Goal: Information Seeking & Learning: Learn about a topic

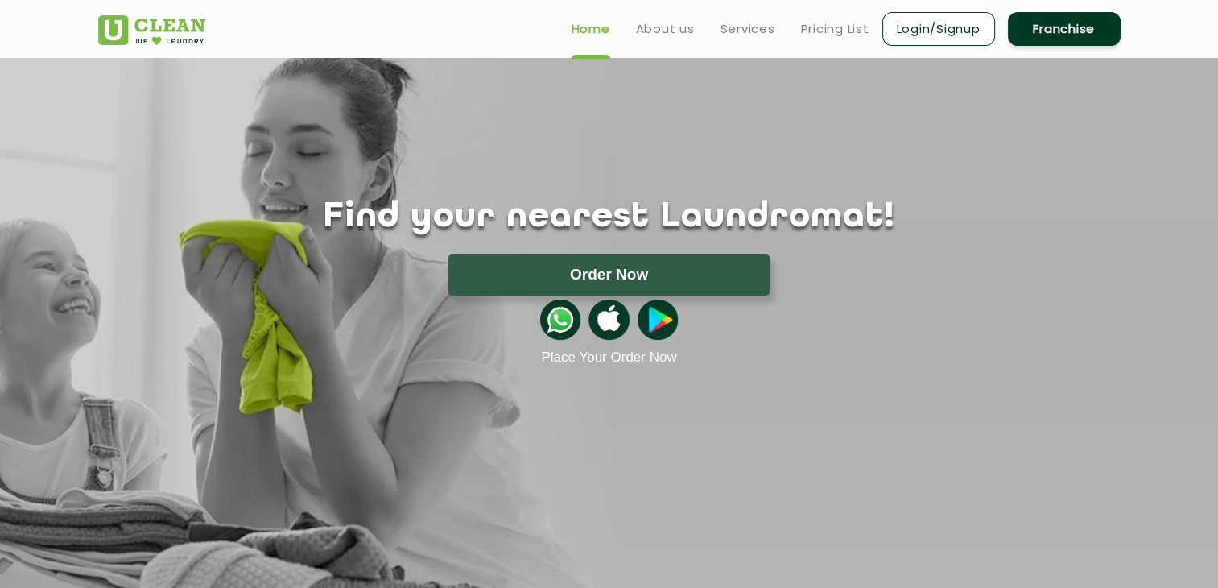
scroll to position [81, 0]
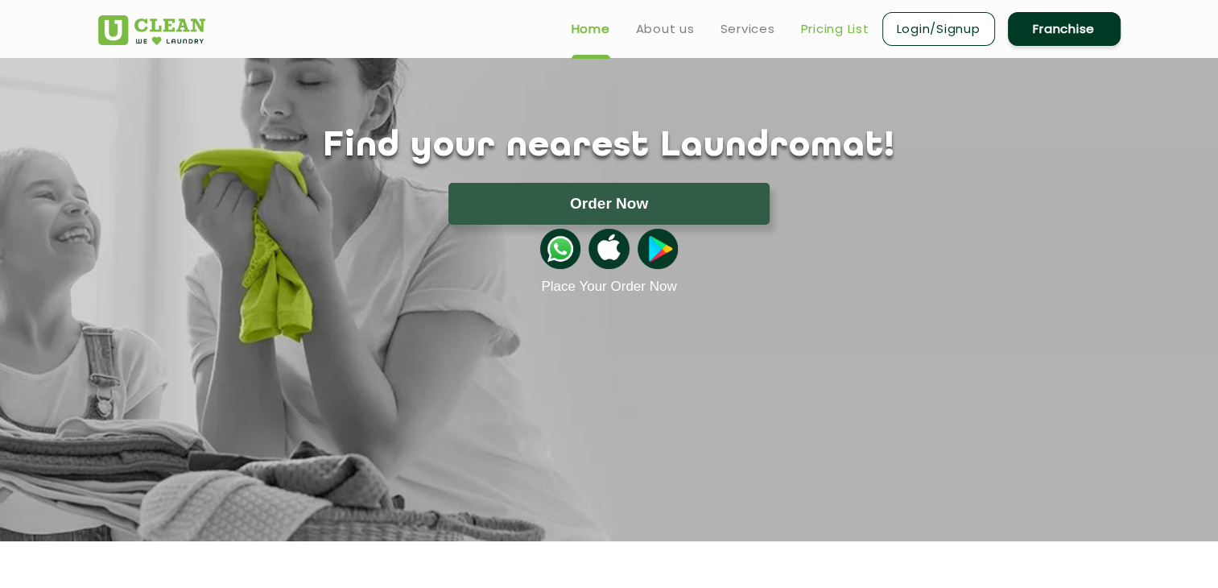
click at [837, 30] on link "Pricing List" at bounding box center [835, 28] width 68 height 19
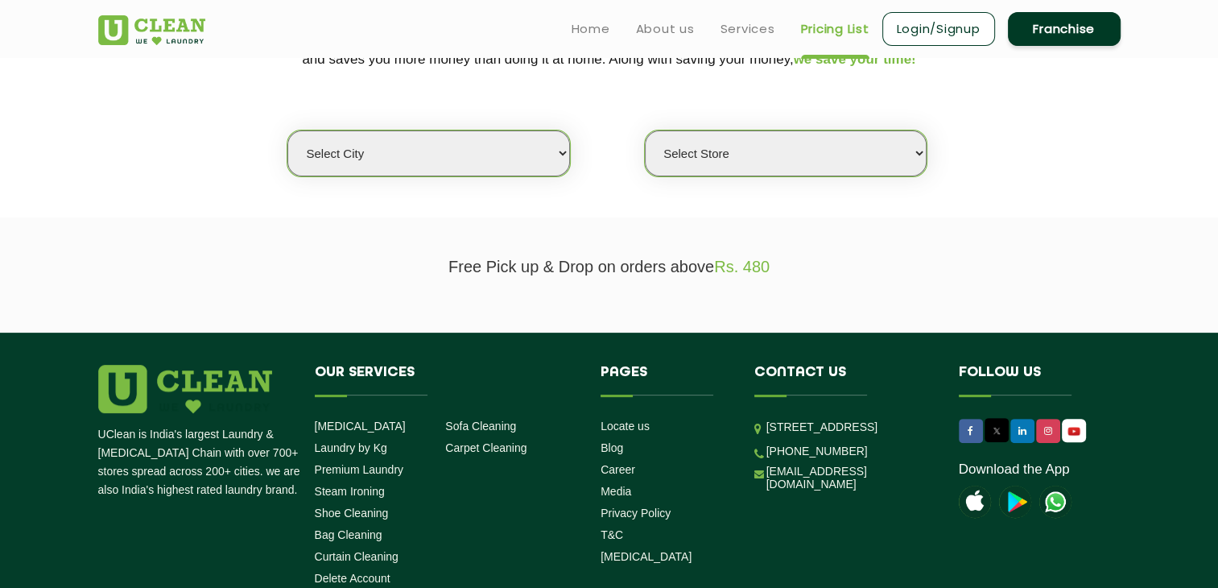
scroll to position [403, 0]
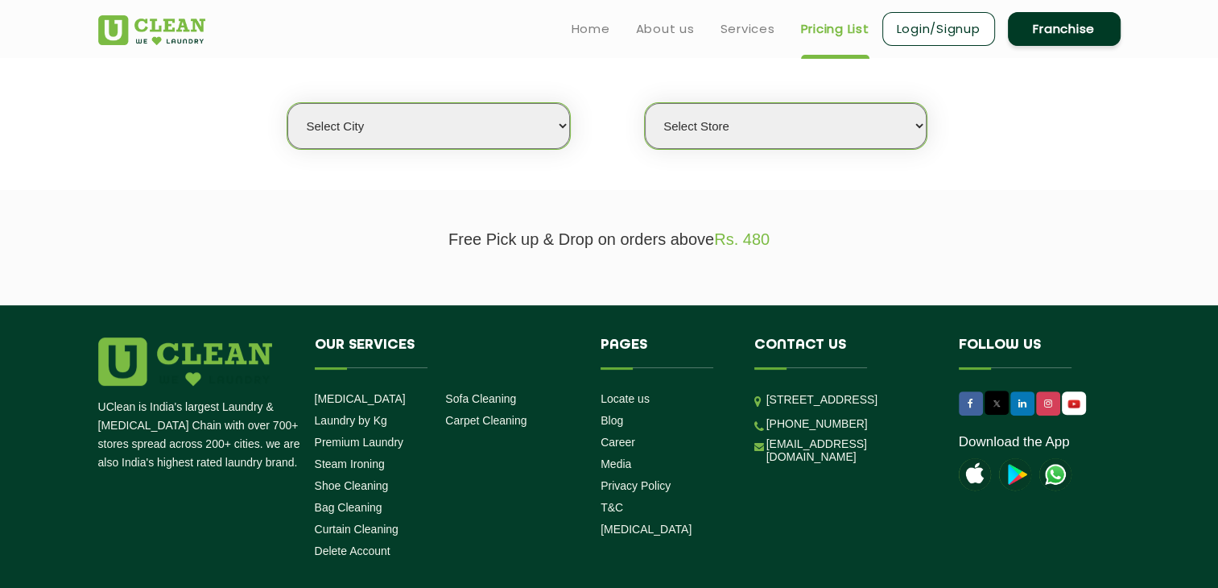
drag, startPoint x: 531, startPoint y: 126, endPoint x: 518, endPoint y: 146, distance: 23.9
click at [531, 126] on select "Select city [GEOGRAPHIC_DATA] [GEOGRAPHIC_DATA] [GEOGRAPHIC_DATA] [GEOGRAPHIC_D…" at bounding box center [428, 126] width 282 height 46
select select "175"
click at [287, 103] on select "Select city [GEOGRAPHIC_DATA] [GEOGRAPHIC_DATA] [GEOGRAPHIC_DATA] [GEOGRAPHIC_D…" at bounding box center [428, 126] width 282 height 46
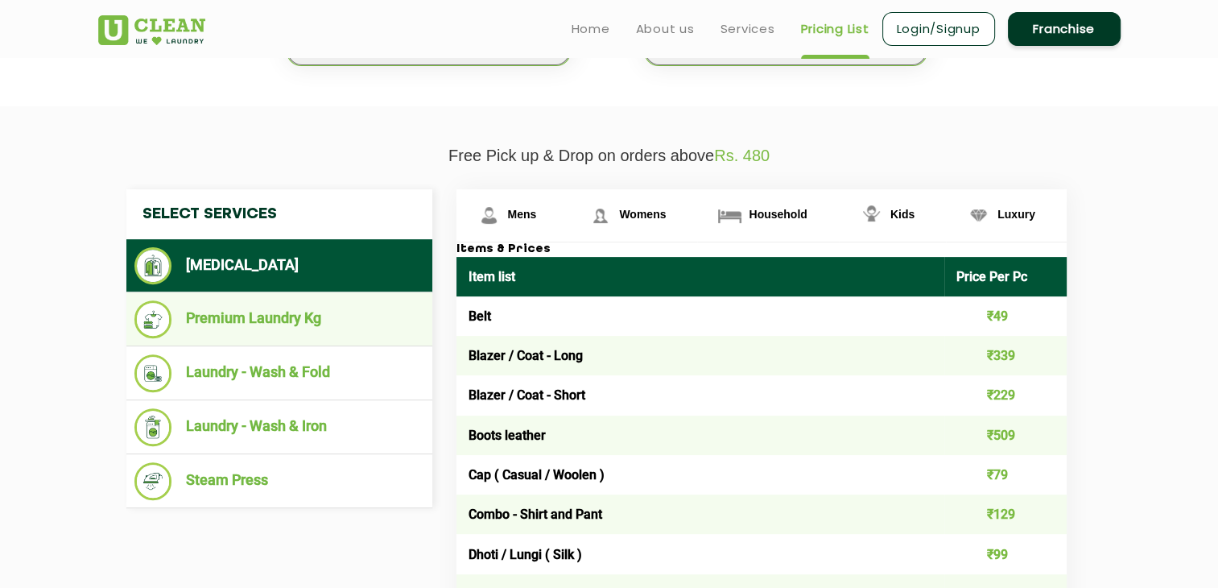
scroll to position [483, 0]
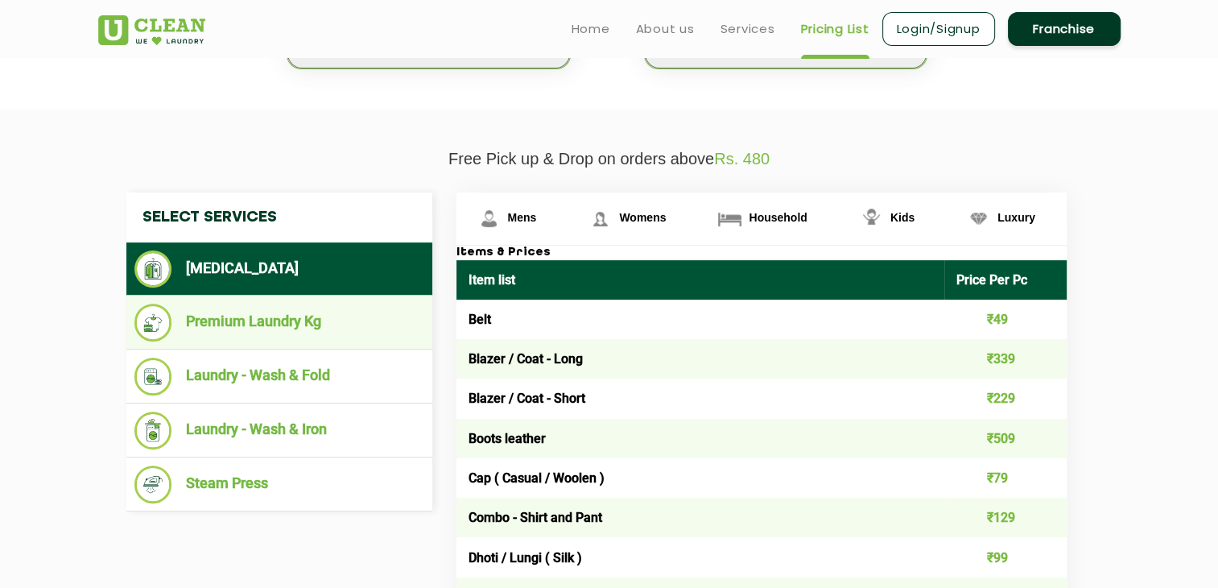
click at [336, 312] on li "Premium Laundry Kg" at bounding box center [279, 323] width 290 height 38
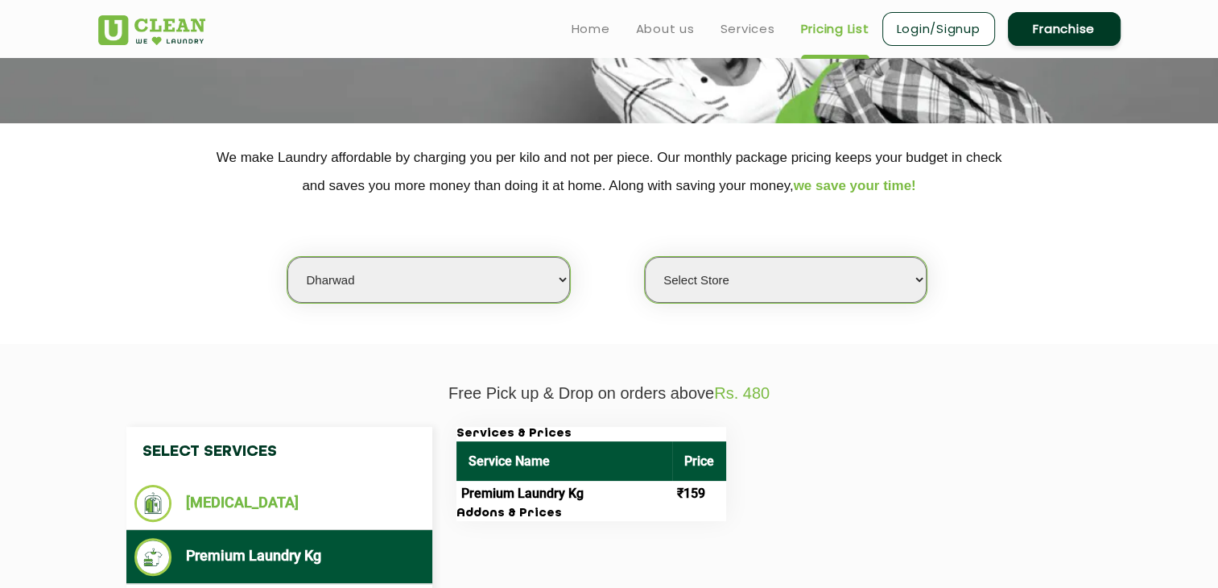
scroll to position [242, 0]
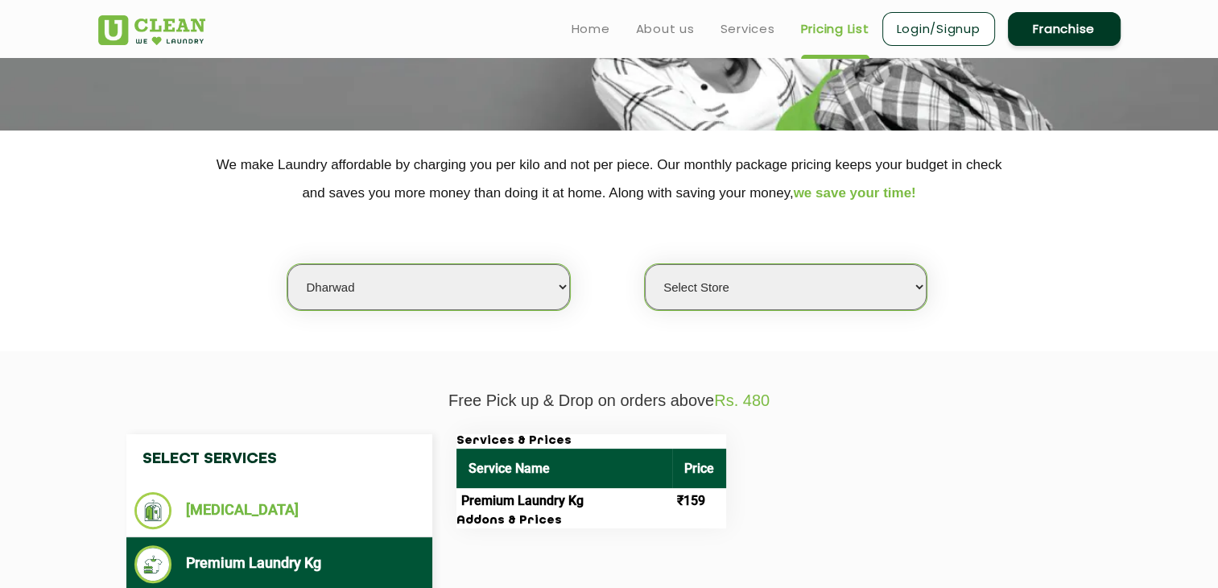
click at [873, 270] on select "Select Store [GEOGRAPHIC_DATA]" at bounding box center [786, 287] width 282 height 46
select select "516"
click at [645, 264] on select "Select Store [GEOGRAPHIC_DATA]" at bounding box center [786, 287] width 282 height 46
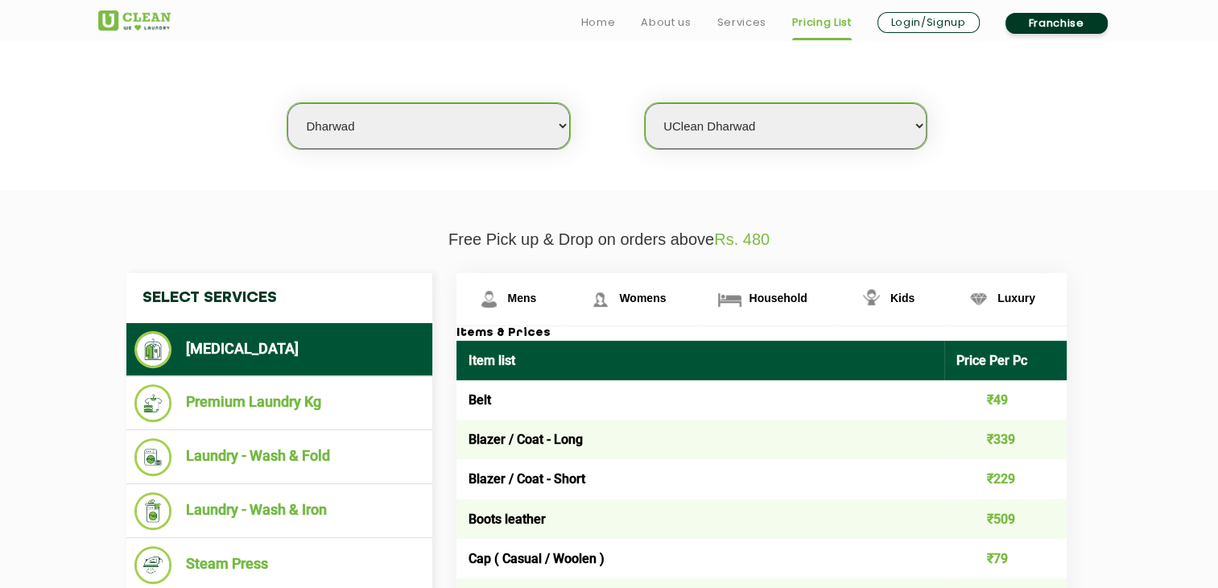
scroll to position [805, 0]
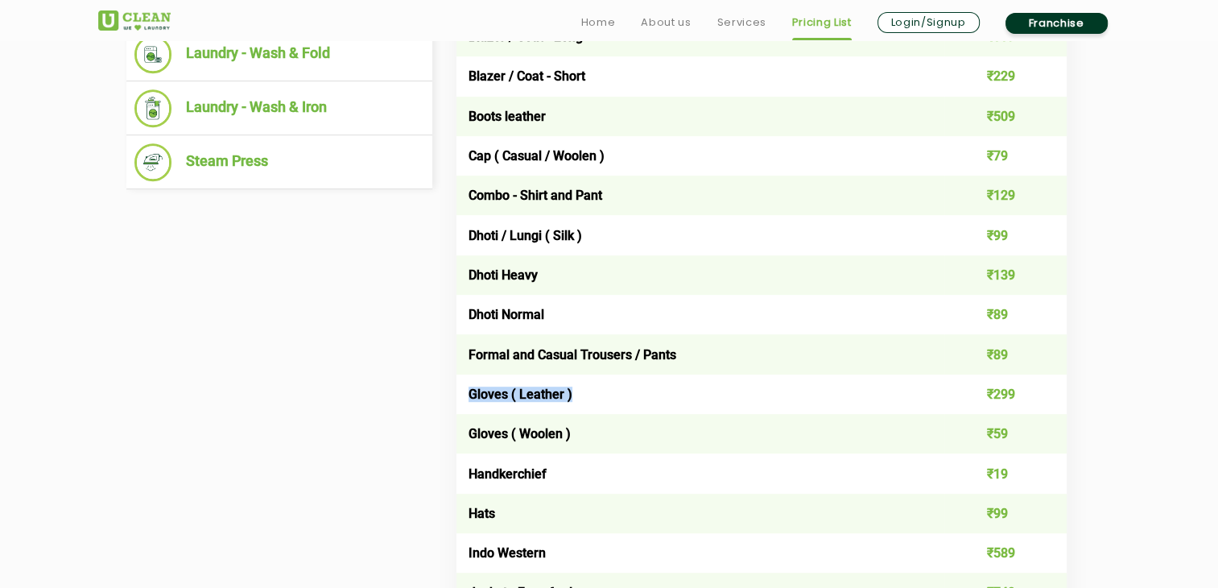
drag, startPoint x: 469, startPoint y: 393, endPoint x: 585, endPoint y: 395, distance: 116.0
click at [585, 395] on td "Gloves ( Leather )" at bounding box center [700, 393] width 489 height 39
copy td "Gloves ( Leather )"
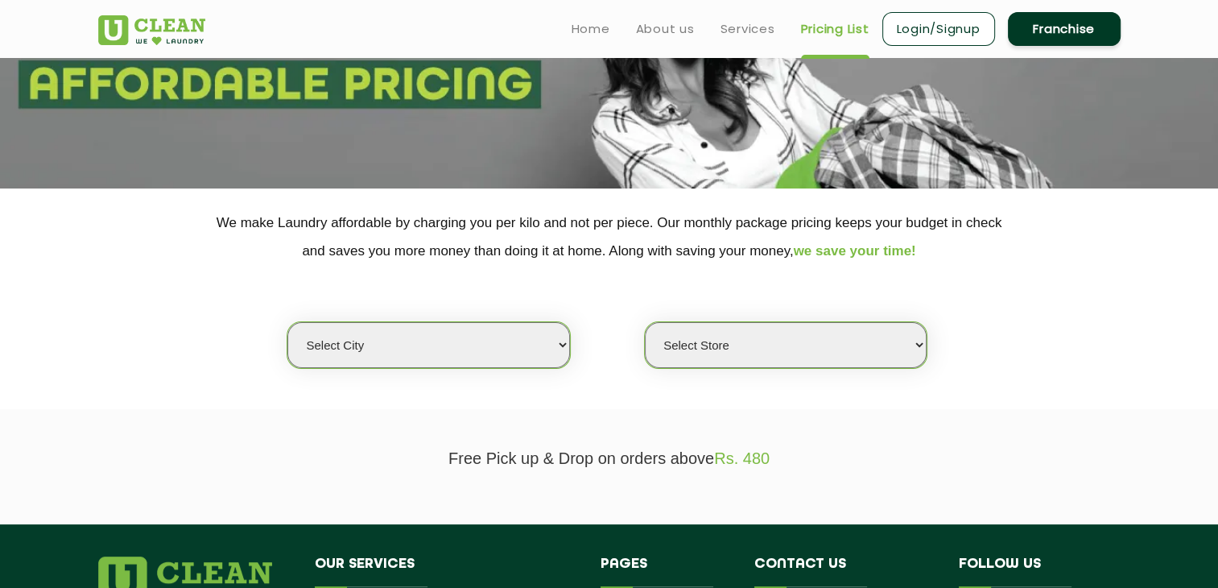
scroll to position [103, 0]
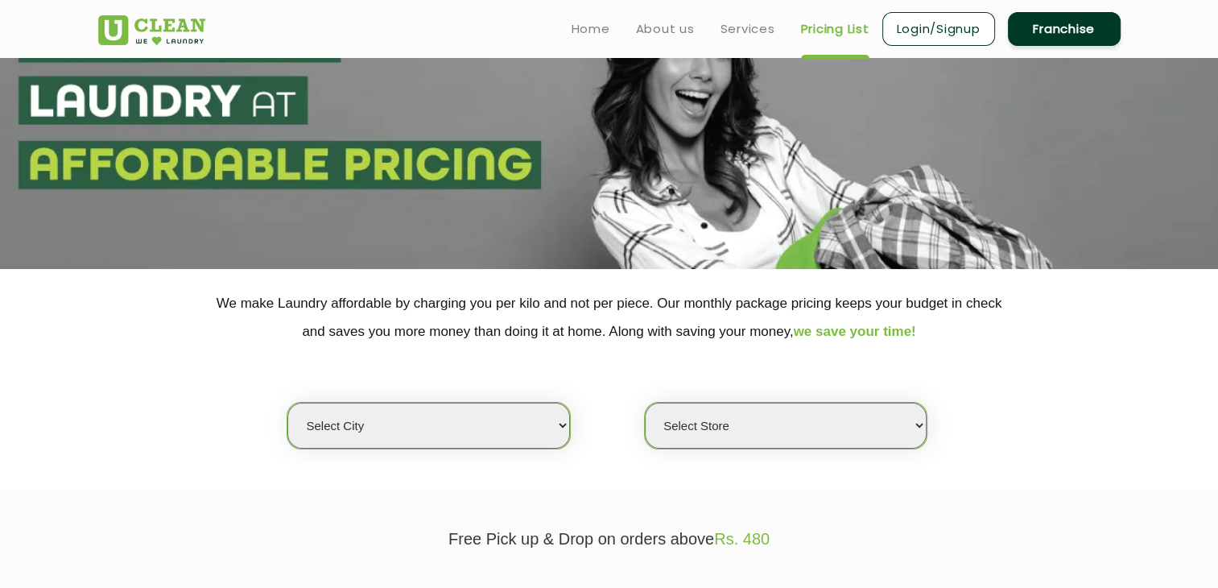
click at [546, 439] on select "Select city [GEOGRAPHIC_DATA] [GEOGRAPHIC_DATA] [GEOGRAPHIC_DATA] [GEOGRAPHIC_D…" at bounding box center [428, 426] width 282 height 46
select select "15"
click at [287, 403] on select "Select city Aalo Agartala Agra Ahmedabad Akola Aligarh Alwar - UClean Select Am…" at bounding box center [428, 426] width 282 height 46
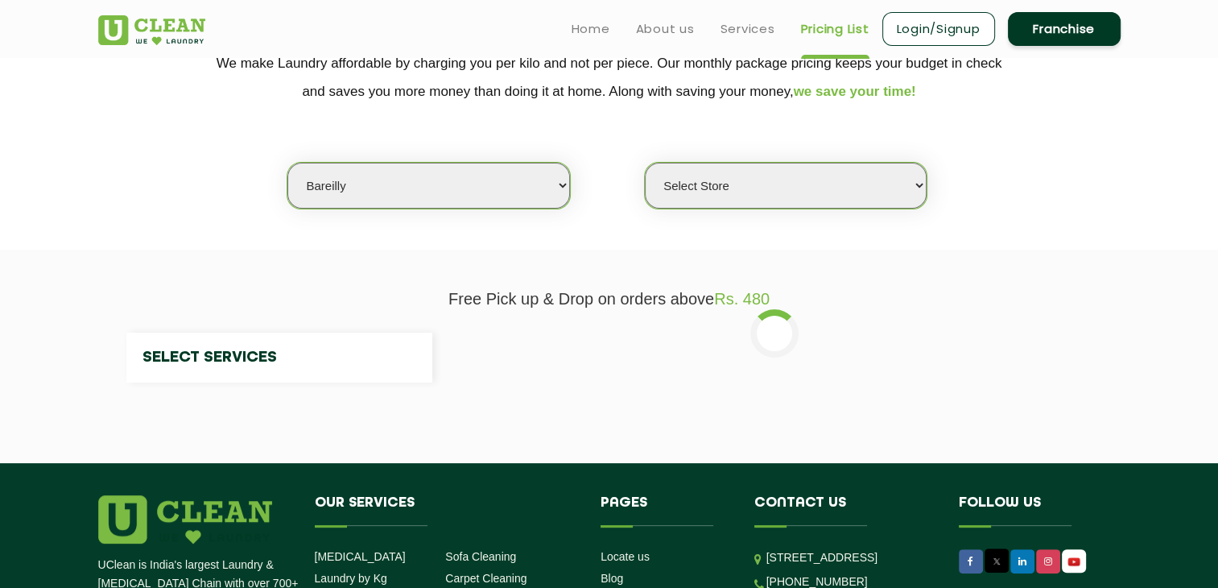
select select "0"
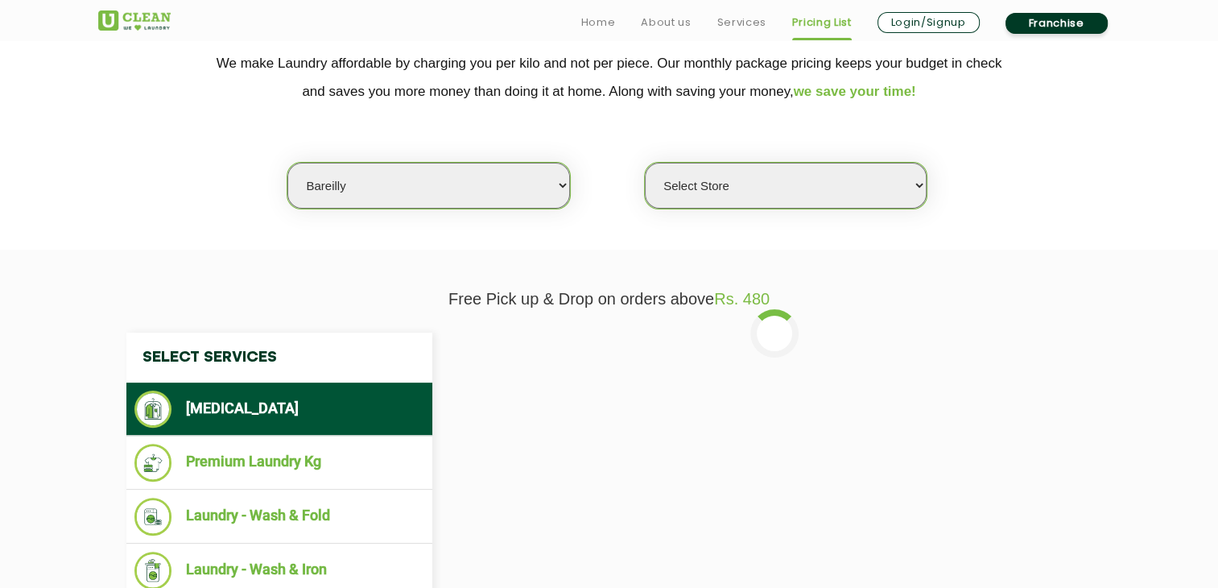
scroll to position [586, 0]
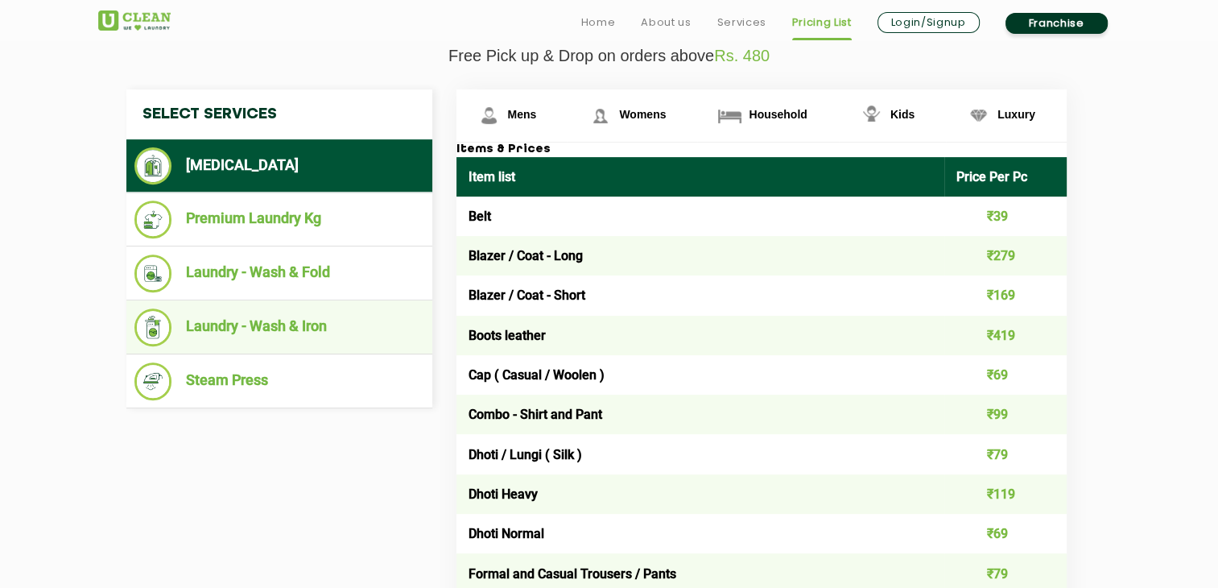
click at [333, 326] on li "Laundry - Wash & Iron" at bounding box center [279, 327] width 290 height 38
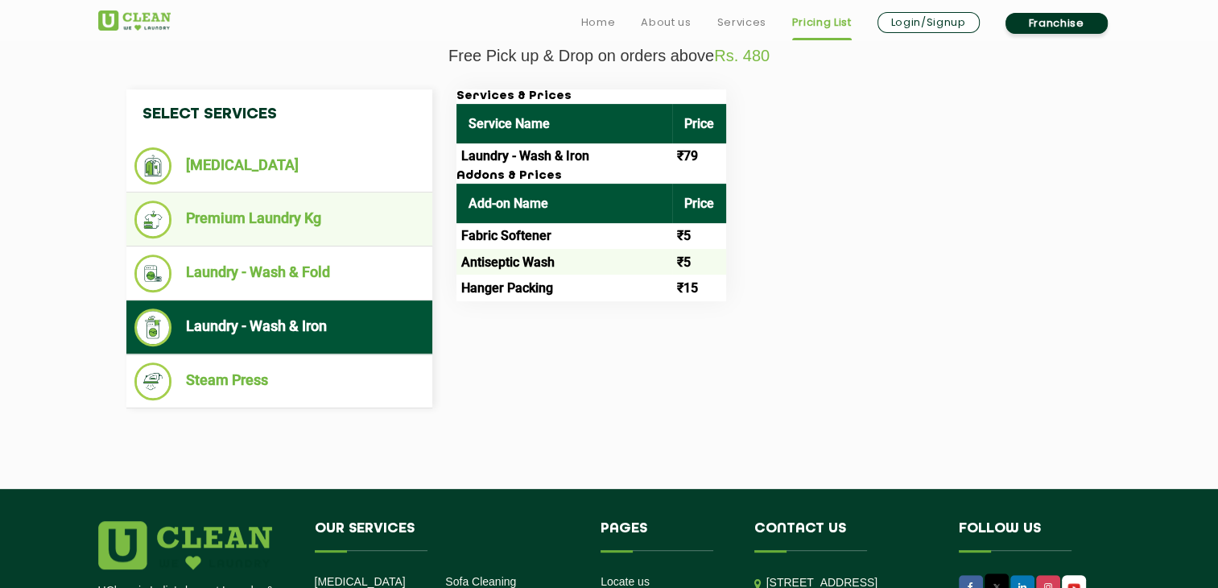
click at [284, 233] on li "Premium Laundry Kg" at bounding box center [279, 219] width 290 height 38
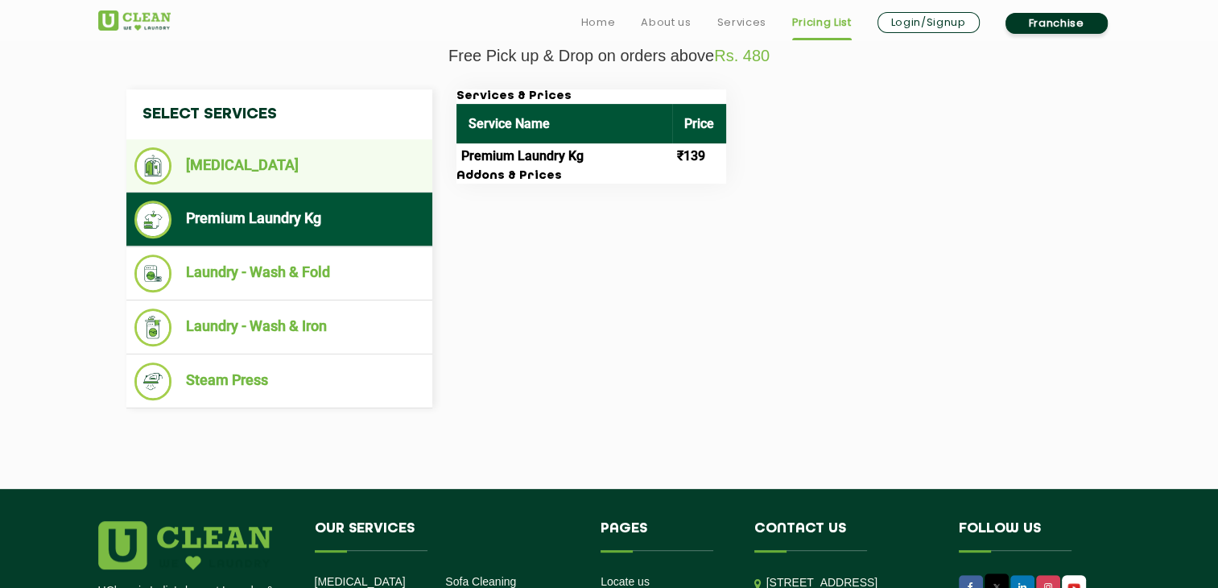
click at [283, 173] on li "[MEDICAL_DATA]" at bounding box center [279, 165] width 290 height 37
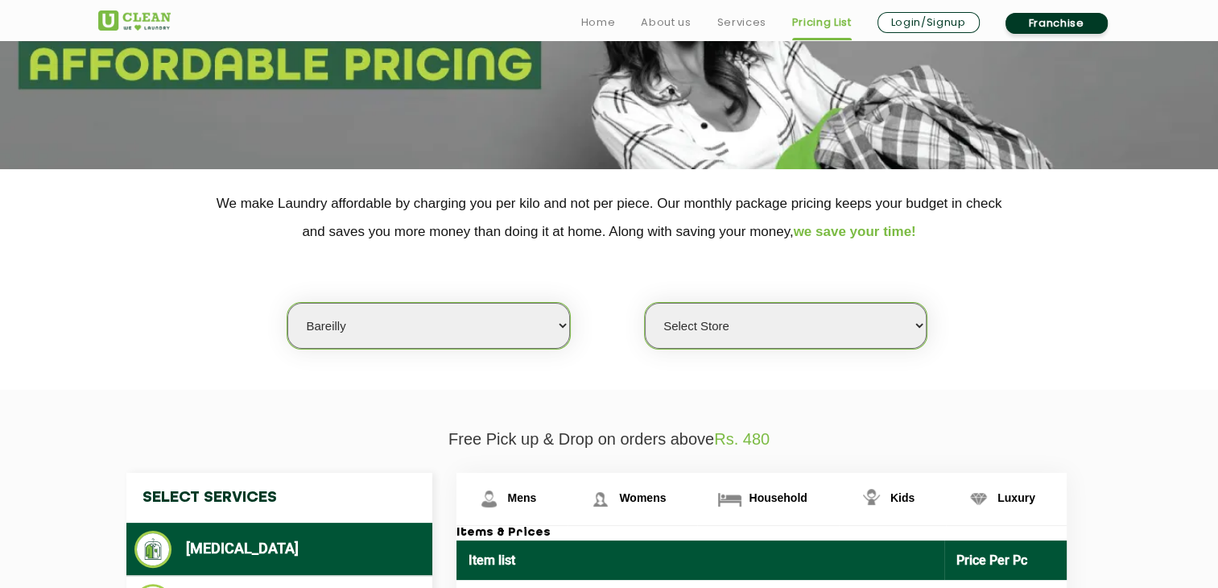
scroll to position [483, 0]
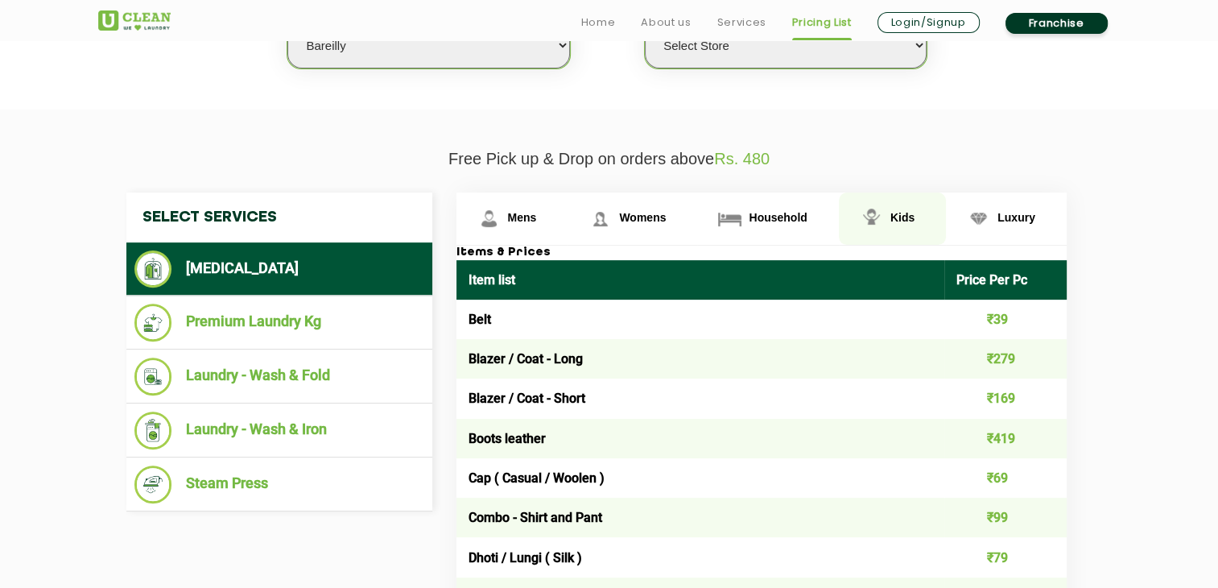
click at [903, 215] on span "Kids" at bounding box center [902, 217] width 24 height 13
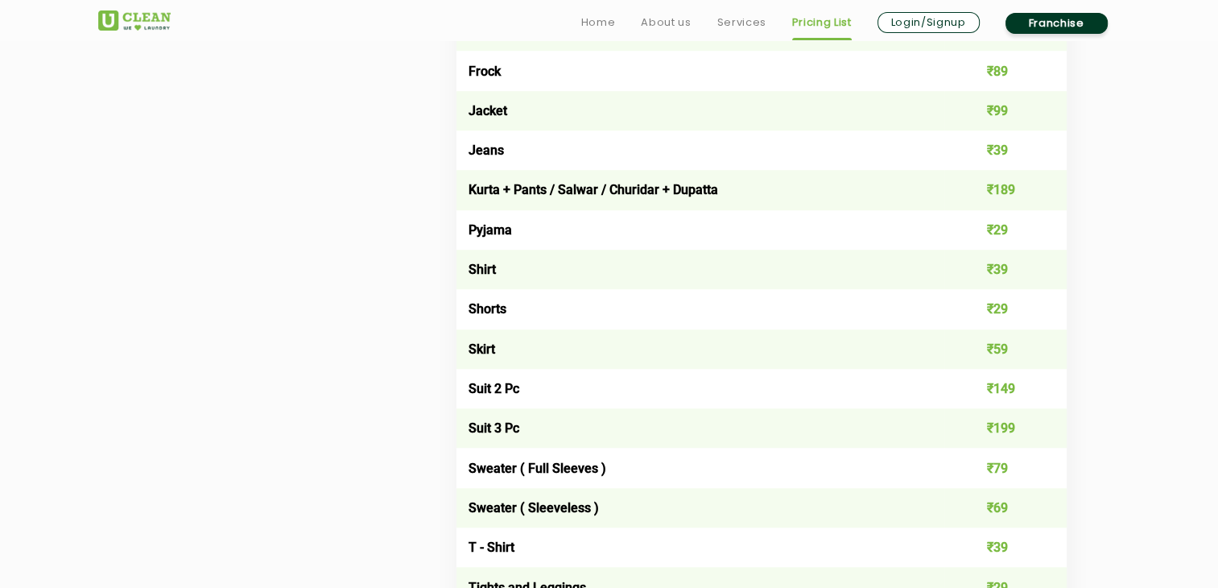
scroll to position [1449, 0]
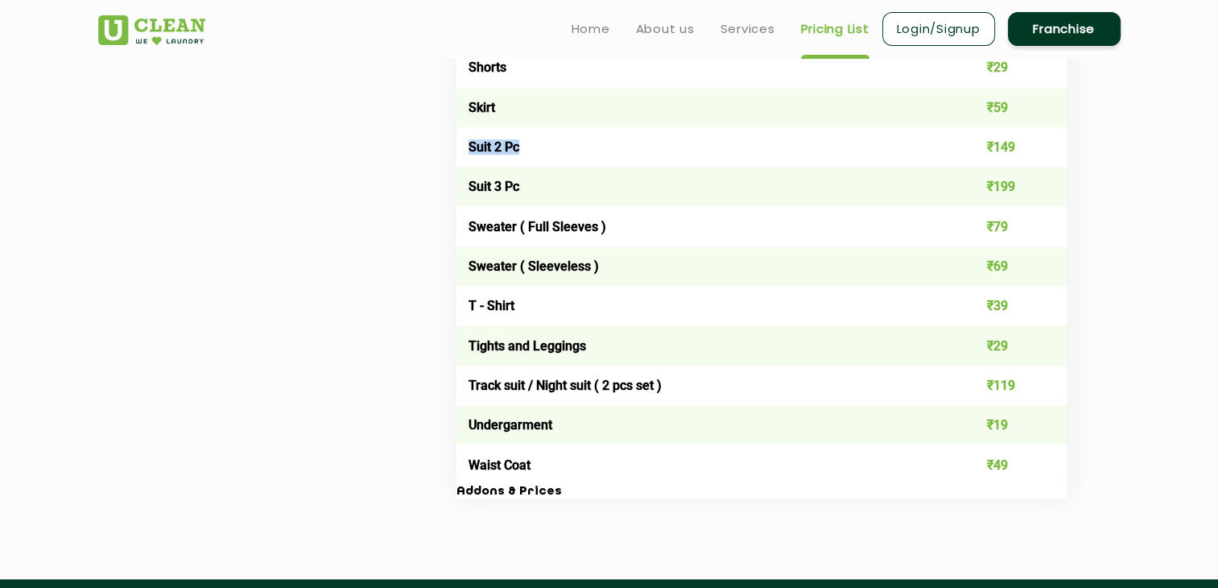
drag, startPoint x: 468, startPoint y: 147, endPoint x: 528, endPoint y: 143, distance: 60.5
click at [528, 143] on td "Suit 2 Pc" at bounding box center [700, 146] width 489 height 39
copy td "Suit 2 Pc"
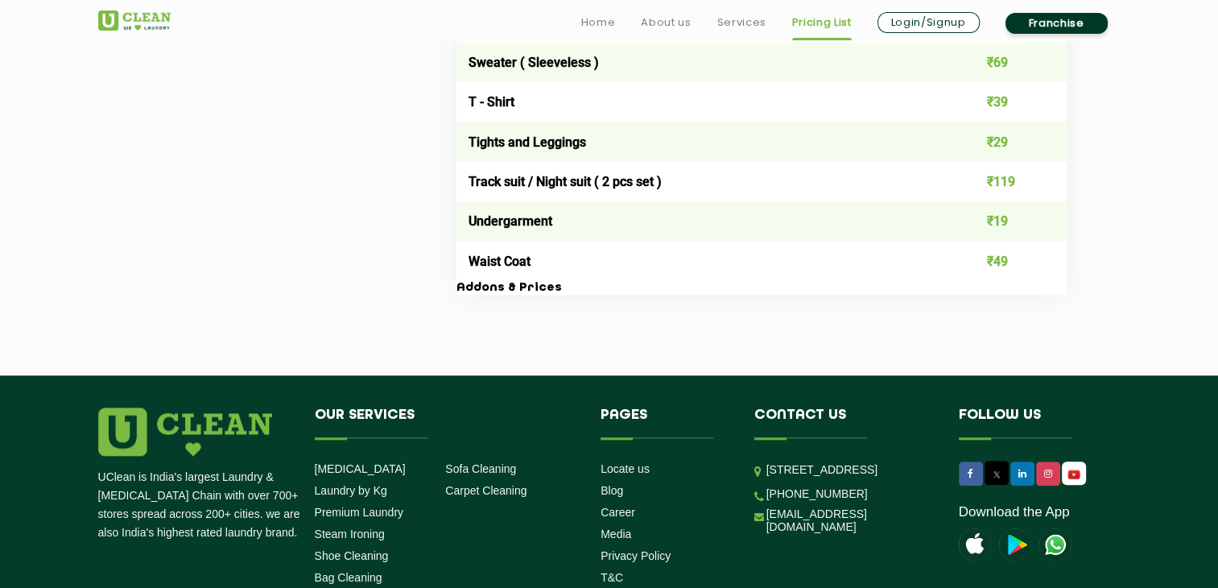
scroll to position [1691, 0]
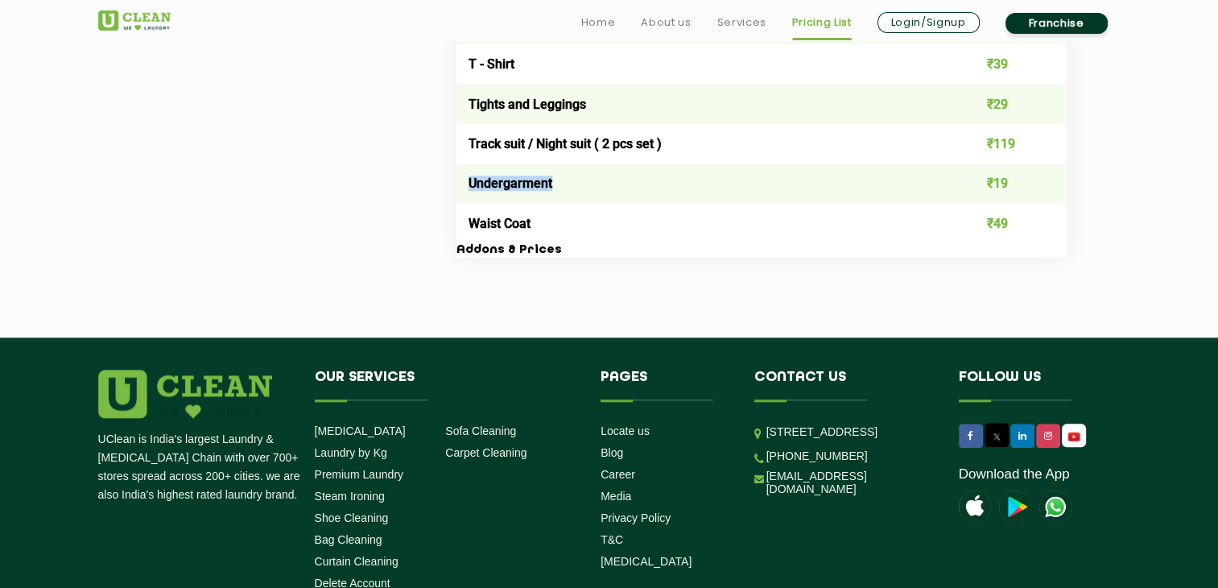
drag, startPoint x: 470, startPoint y: 184, endPoint x: 568, endPoint y: 188, distance: 98.3
click at [568, 188] on td "Undergarment" at bounding box center [700, 182] width 489 height 39
copy td "Undergarment"
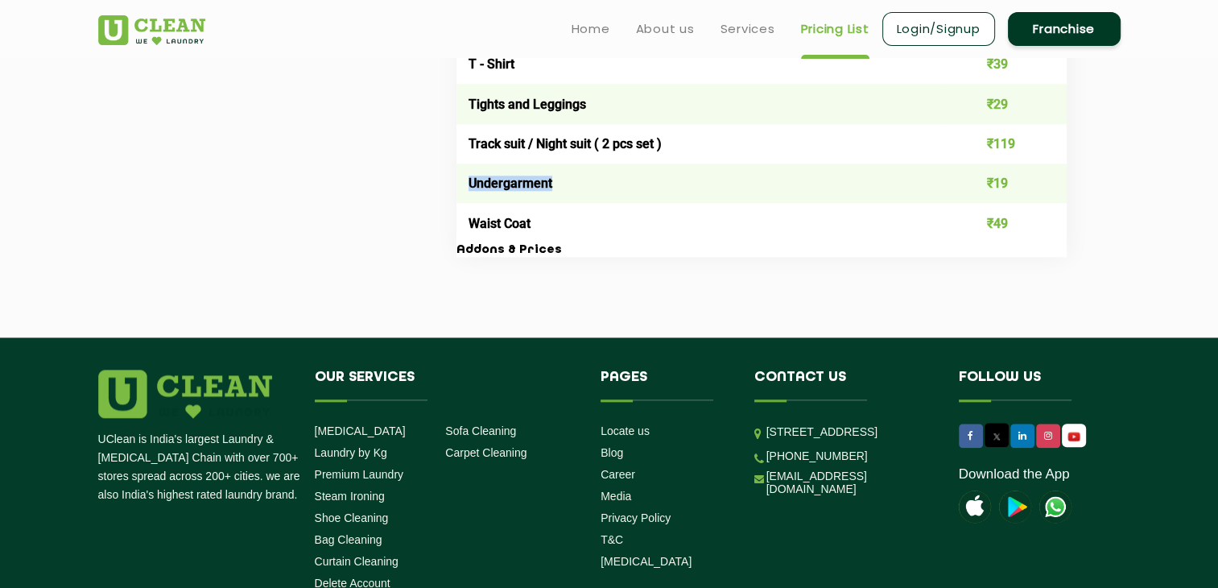
scroll to position [1208, 0]
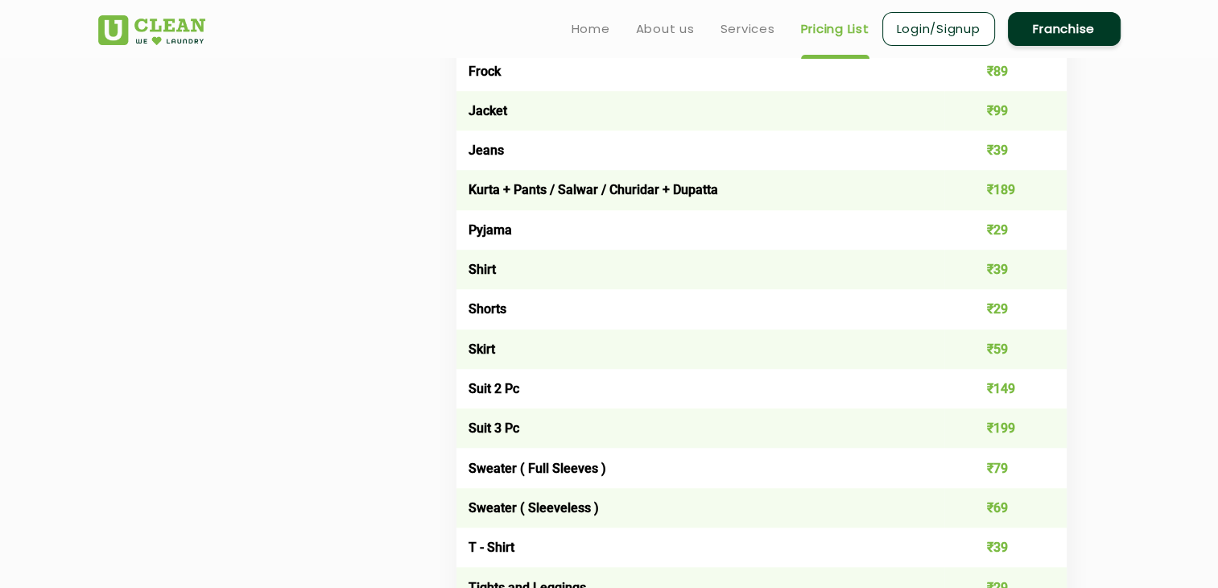
click at [510, 155] on td "Jeans" at bounding box center [700, 149] width 489 height 39
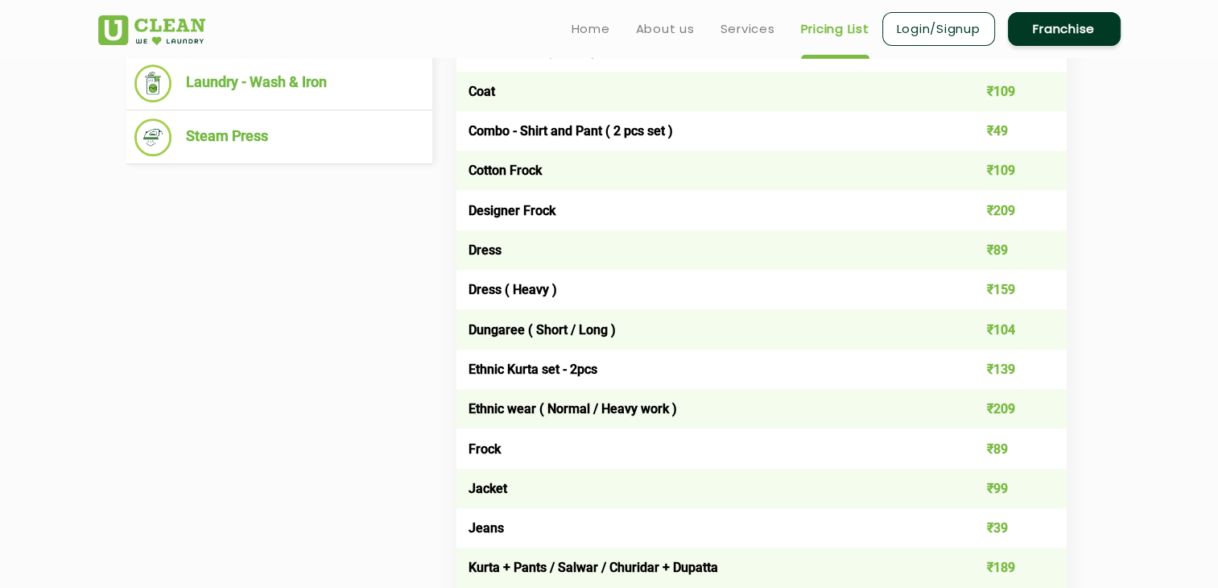
scroll to position [805, 0]
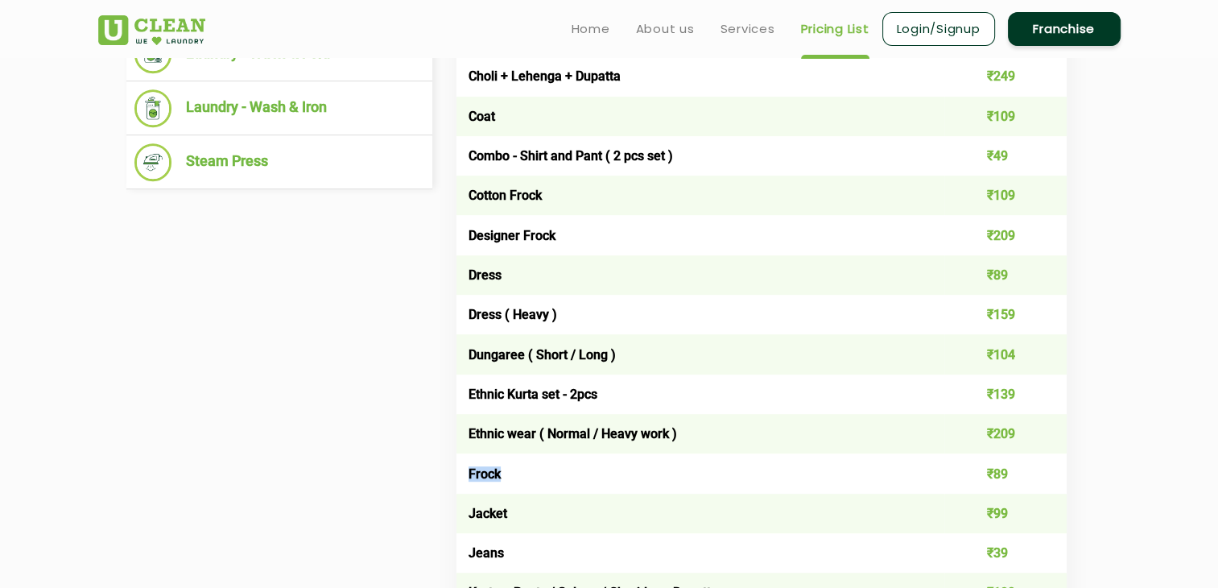
drag, startPoint x: 469, startPoint y: 472, endPoint x: 547, endPoint y: 481, distance: 79.4
click at [547, 481] on td "Frock" at bounding box center [700, 472] width 489 height 39
copy td "Frock"
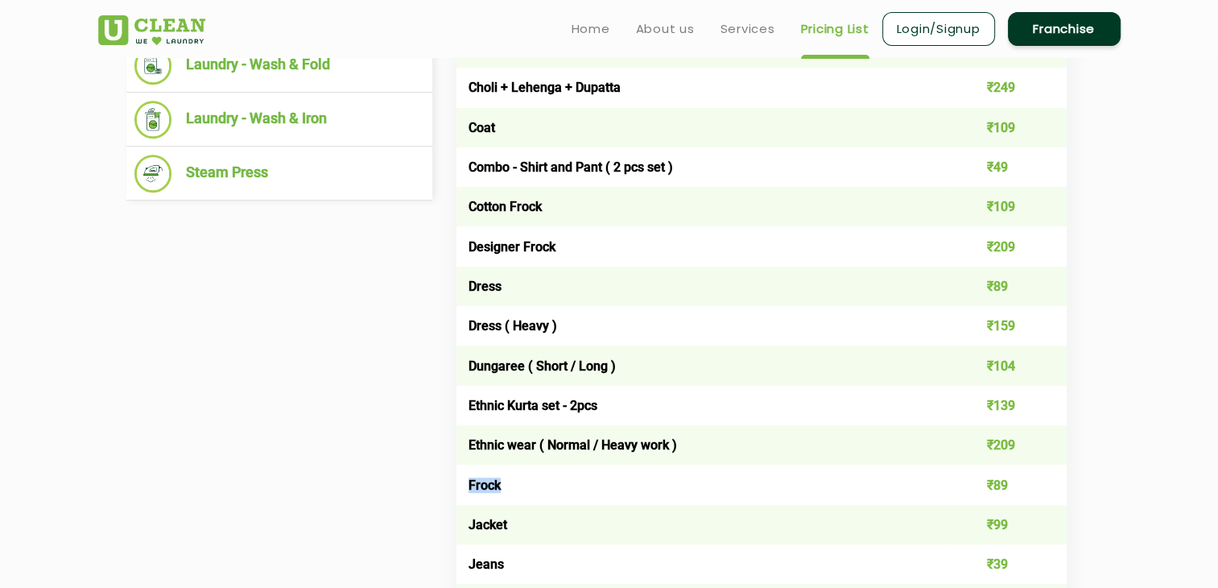
scroll to position [483, 0]
